Goal: Task Accomplishment & Management: Use online tool/utility

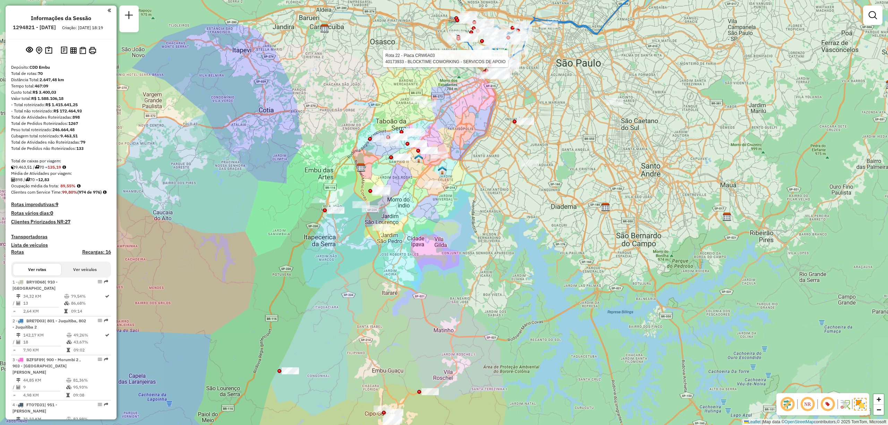
scroll to position [1084, 0]
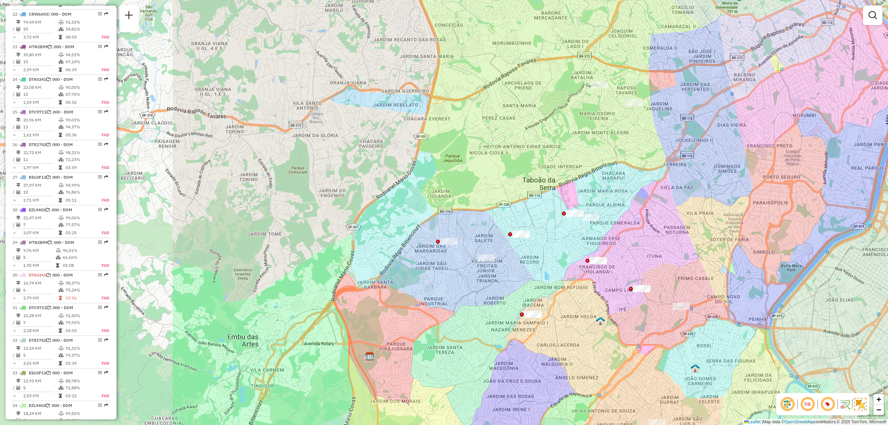
drag, startPoint x: 388, startPoint y: 161, endPoint x: 599, endPoint y: 158, distance: 211.6
click at [599, 158] on div "Rota 22 - Placa CRW6A03 40173933 - BLOCKTIME COWORKING - SERVICOS DE APOIO Jane…" at bounding box center [444, 212] width 888 height 425
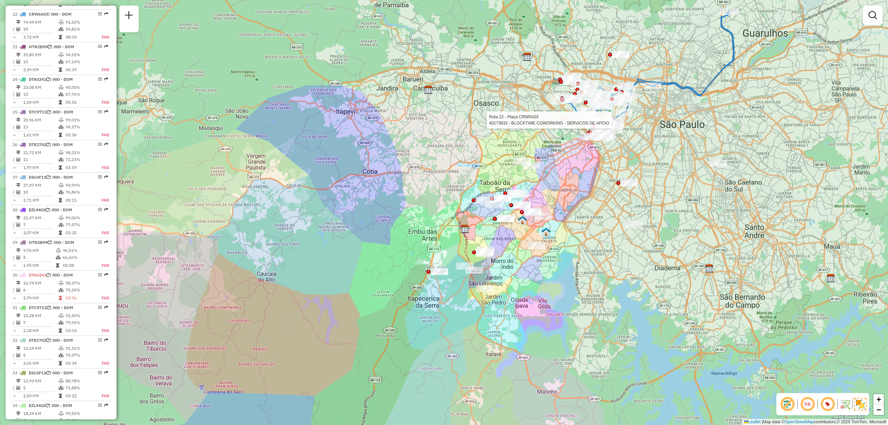
drag, startPoint x: 364, startPoint y: 164, endPoint x: 451, endPoint y: 183, distance: 89.5
click at [451, 183] on div "Rota 22 - Placa CRW6A03 40173933 - BLOCKTIME COWORKING - SERVICOS DE APOIO Jane…" at bounding box center [444, 212] width 888 height 425
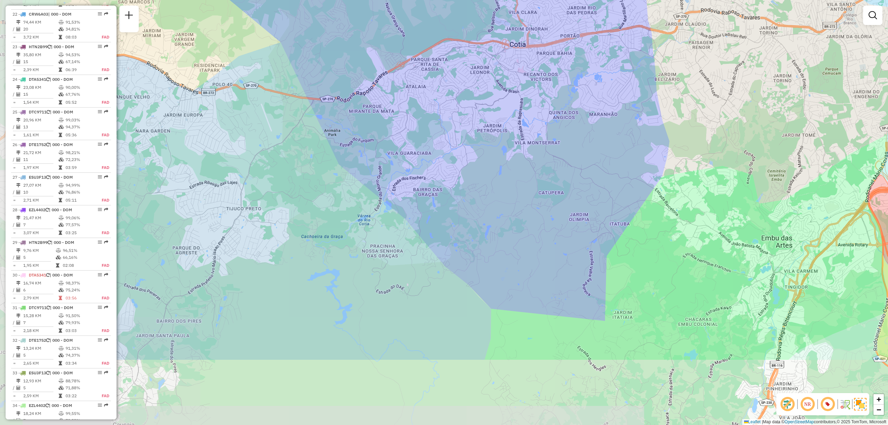
drag, startPoint x: 386, startPoint y: 204, endPoint x: 532, endPoint y: 96, distance: 181.0
click at [532, 96] on div "Rota 22 - Placa CRW6A03 40173933 - BLOCKTIME COWORKING - SERVICOS DE APOIO Jane…" at bounding box center [444, 212] width 888 height 425
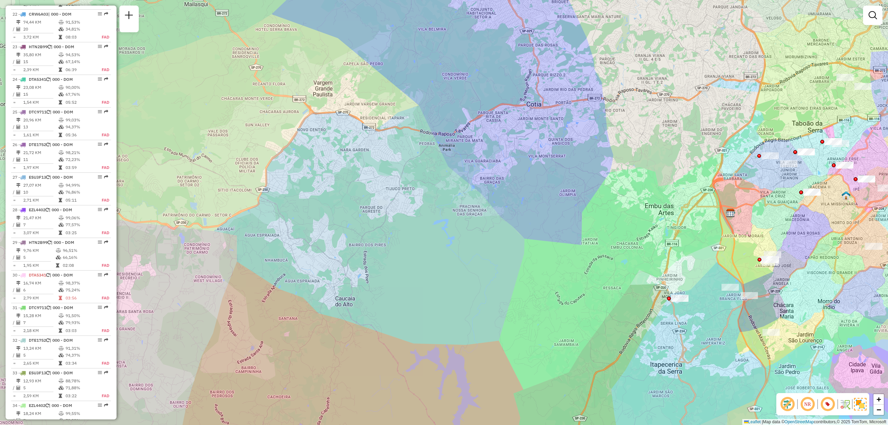
drag, startPoint x: 366, startPoint y: 171, endPoint x: 436, endPoint y: 175, distance: 69.8
click at [436, 175] on div "Rota 22 - Placa CRW6A03 40173933 - BLOCKTIME COWORKING - SERVICOS DE APOIO Jane…" at bounding box center [444, 212] width 888 height 425
